Goal: Transaction & Acquisition: Purchase product/service

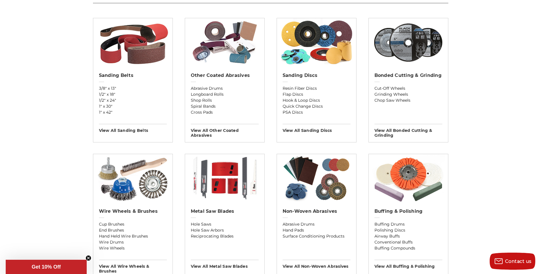
click at [323, 56] on img at bounding box center [317, 42] width 74 height 49
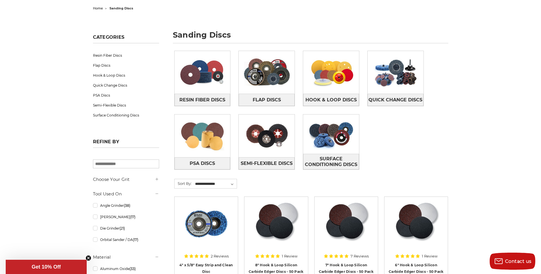
scroll to position [57, 0]
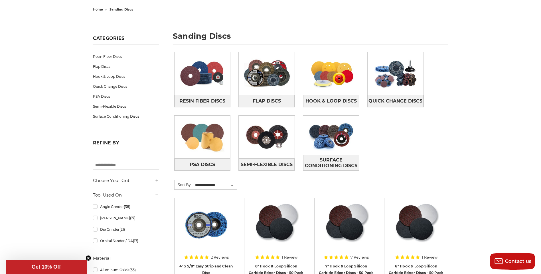
click at [207, 78] on img at bounding box center [203, 73] width 56 height 39
click at [195, 137] on img at bounding box center [203, 137] width 56 height 39
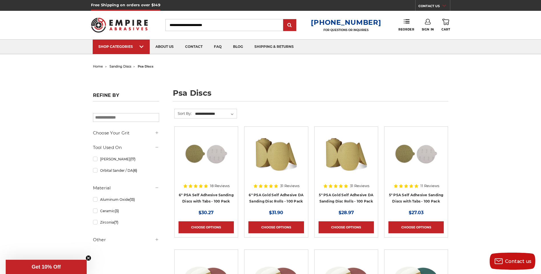
click at [228, 25] on input "Search" at bounding box center [224, 25] width 118 height 12
type input "******"
click at [296, 23] on input "submit" at bounding box center [289, 25] width 11 height 11
